Goal: Use online tool/utility: Use online tool/utility

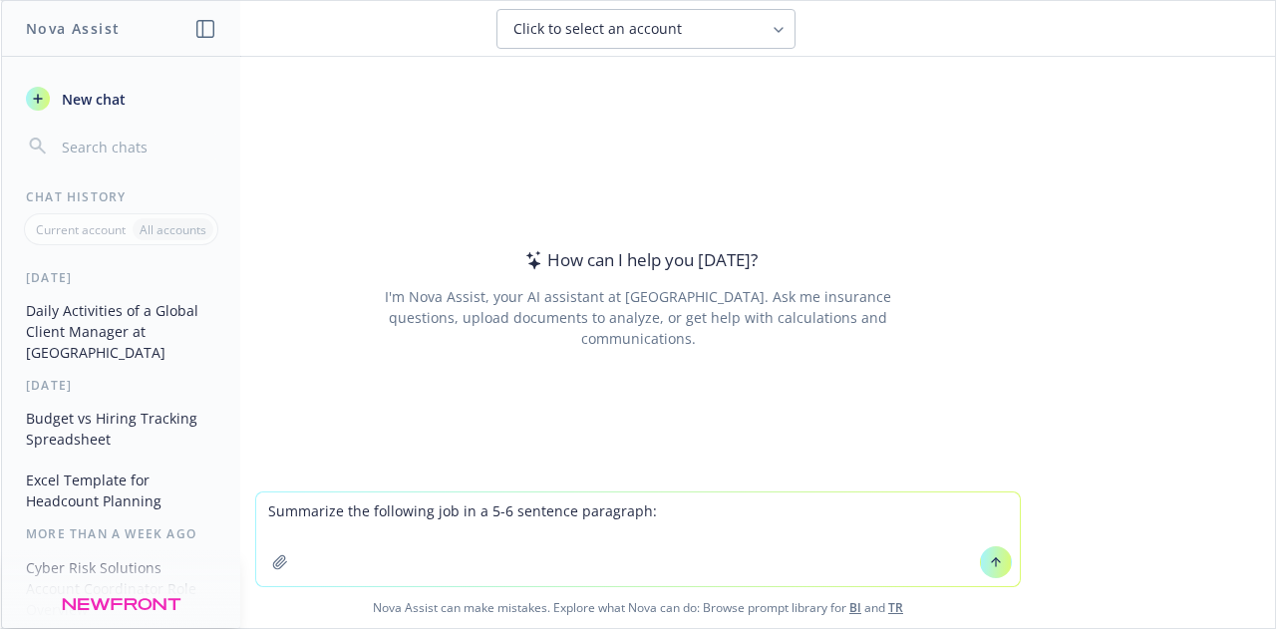
paste textarea "[URL][DOMAIN_NAME]"
type textarea "Summarize the following job in a 5-6 sentence paragraph: [URL][DOMAIN_NAME]"
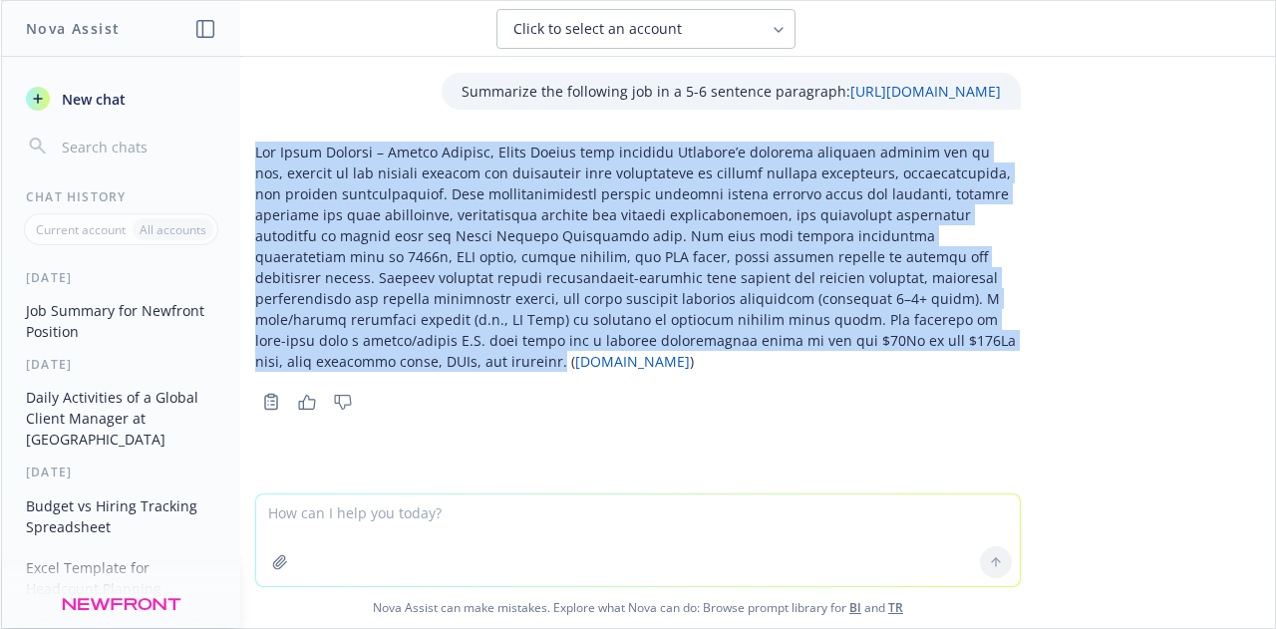
drag, startPoint x: 892, startPoint y: 356, endPoint x: 251, endPoint y: 172, distance: 666.6
click at [255, 172] on p "[DOMAIN_NAME] )" at bounding box center [637, 257] width 765 height 230
copy p "Lor Ipsum Dolorsi – Ametco Adipisc, Elits Doeius temp incididu Utlabore’e dolor…"
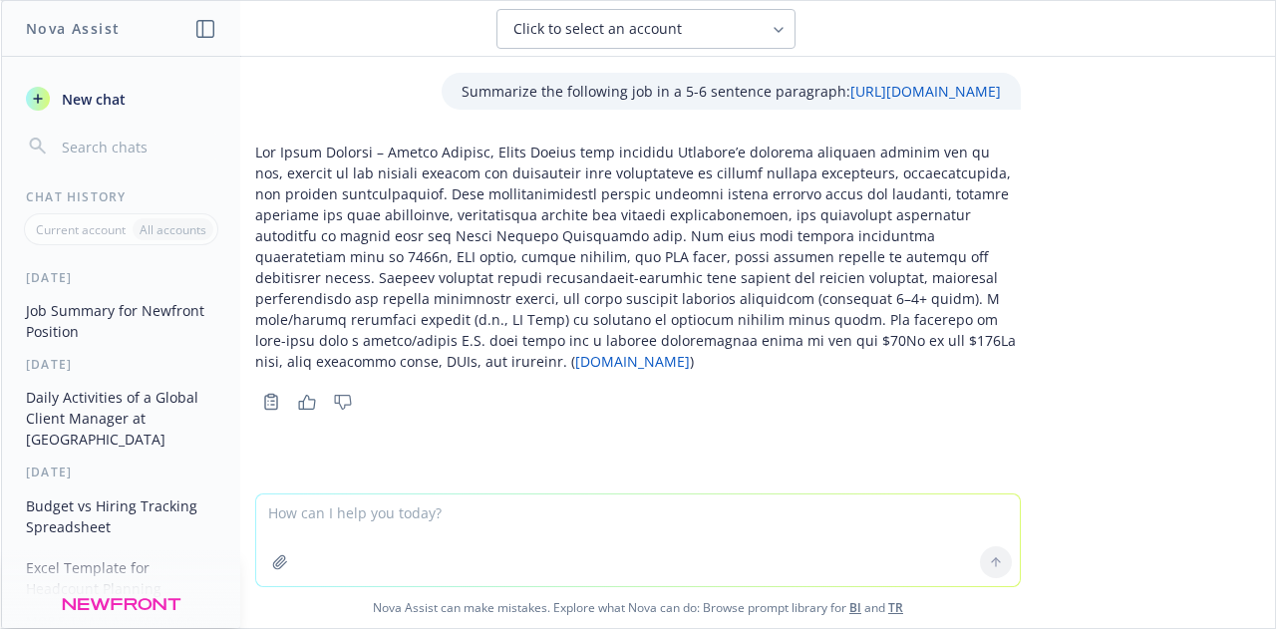
click at [407, 503] on textarea at bounding box center [637, 540] width 763 height 92
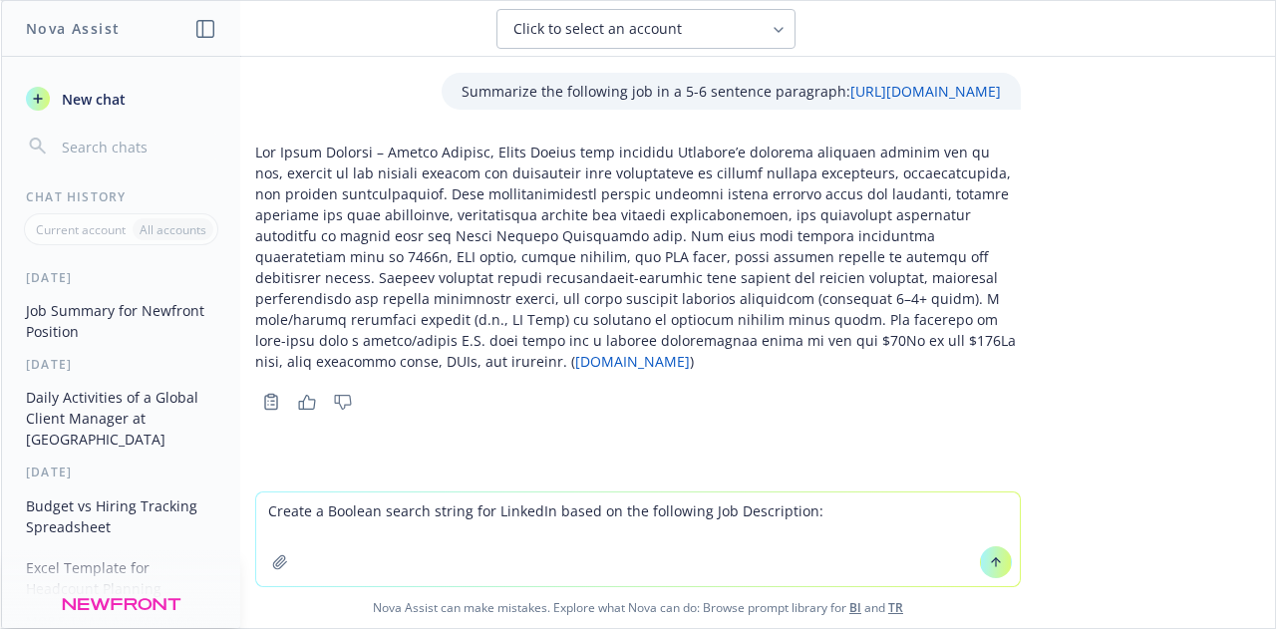
paste textarea "Loremip Dolorsit’a Consect Adipis Elitsedd eius tempo incididu utla et do magna…"
type textarea "Loremi d Sitamet consec adipis eli SeddoeIu tempo in utl etdolorem Ali Enimadmi…"
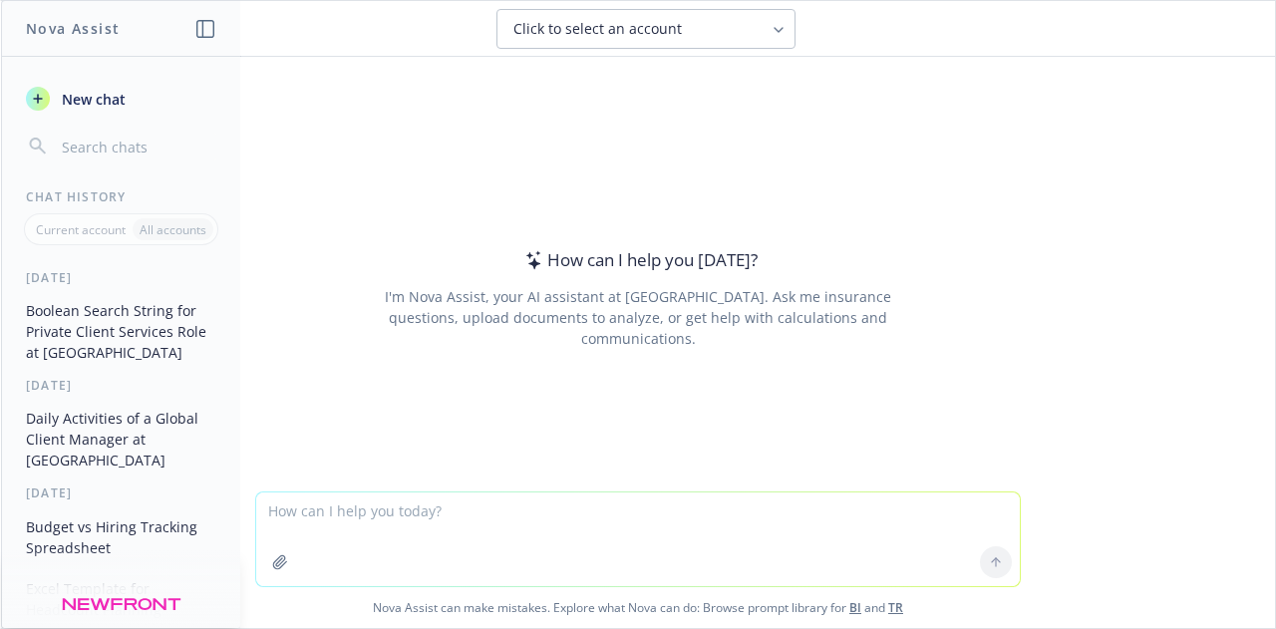
click at [100, 334] on button "Boolean Search String for Private Client Services Role at [GEOGRAPHIC_DATA]" at bounding box center [121, 331] width 206 height 75
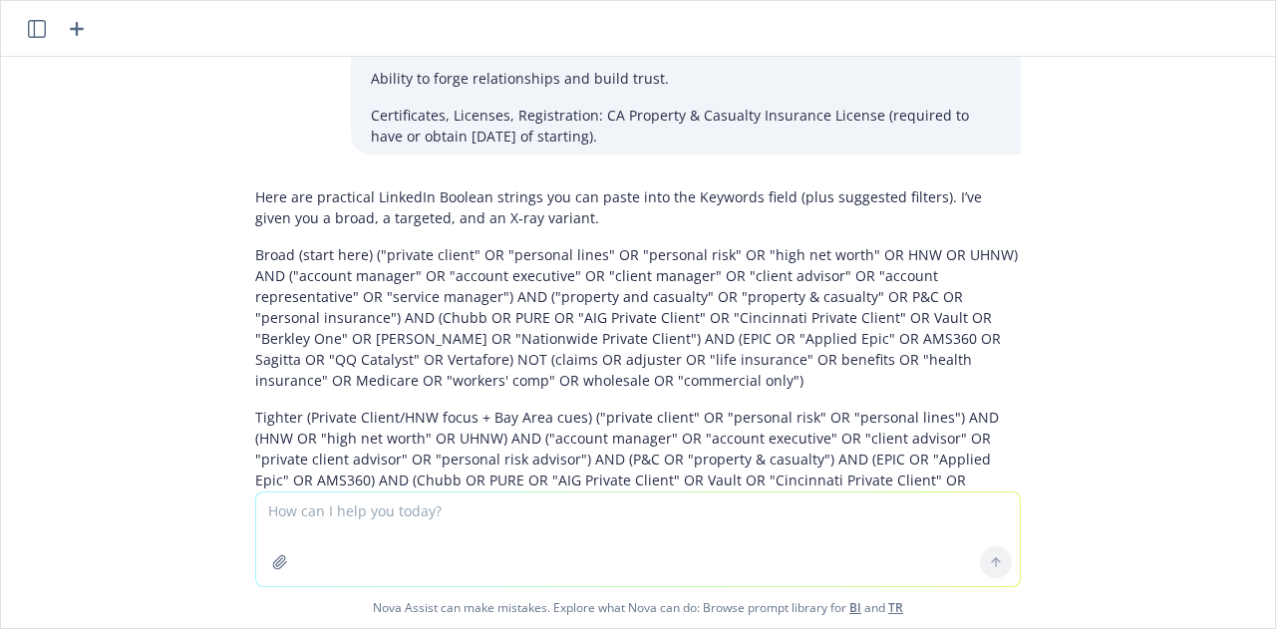
scroll to position [1834, 0]
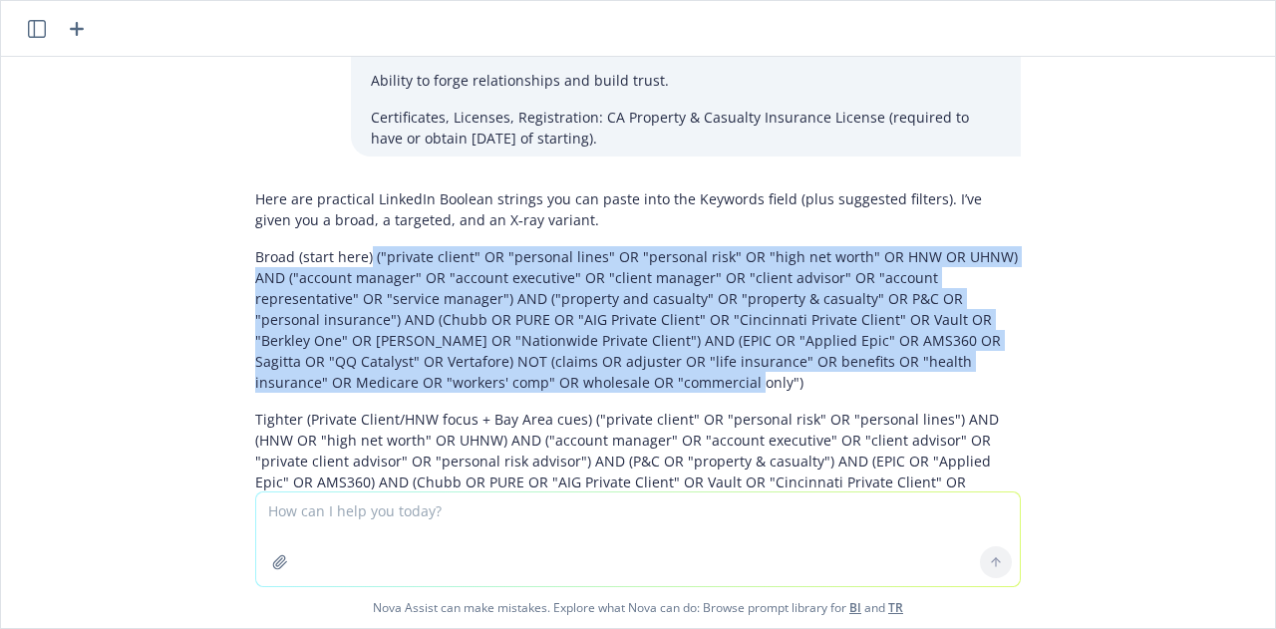
drag, startPoint x: 484, startPoint y: 322, endPoint x: 356, endPoint y: 188, distance: 185.4
click at [356, 246] on p "Broad (start here) ("private client" OR "personal lines" OR "personal risk" OR …" at bounding box center [637, 319] width 765 height 147
copy p "("private client" OR "personal lines" OR "personal risk" OR "high net worth" OR…"
